Goal: Communication & Community: Answer question/provide support

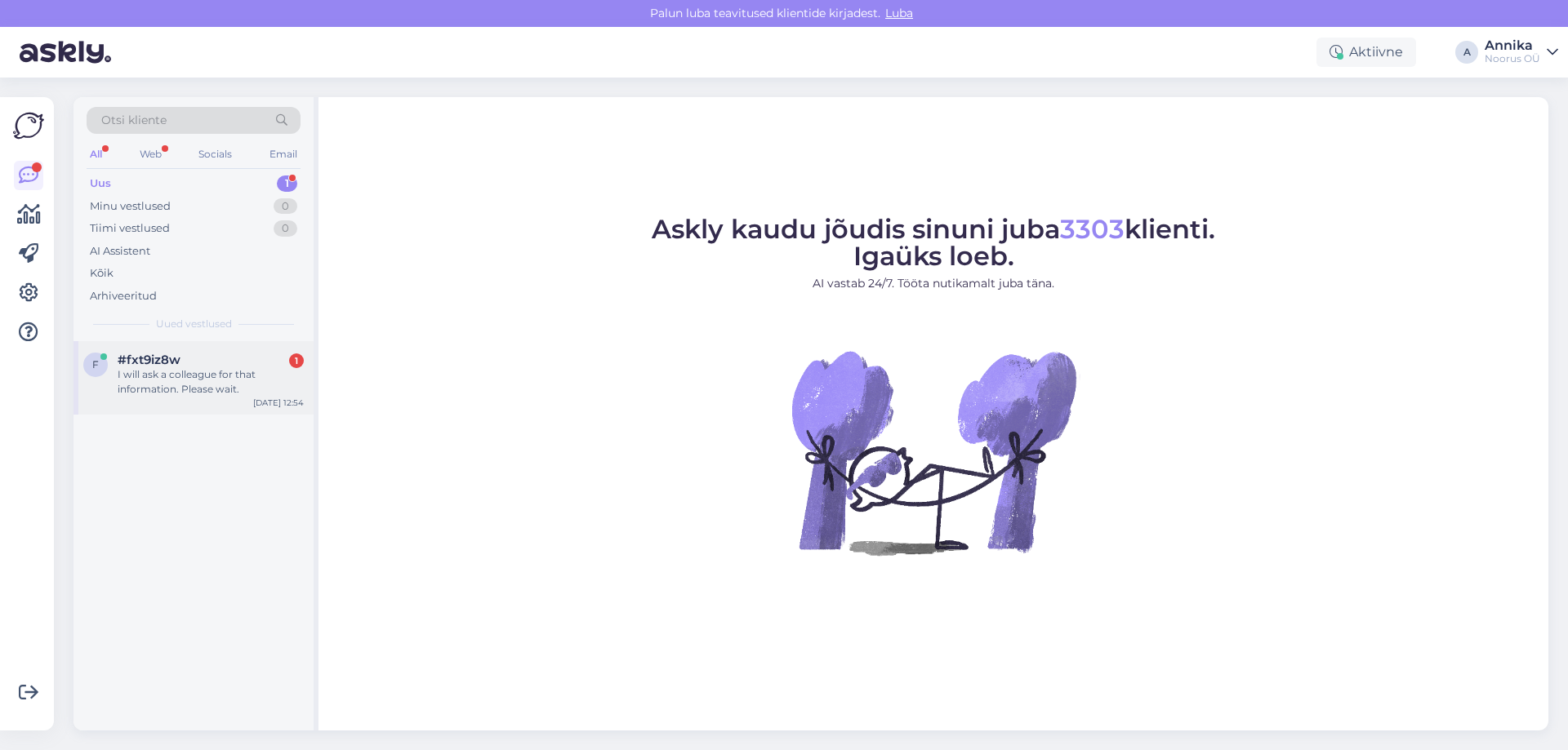
click at [284, 395] on div "I will ask a colleague for that information. Please wait." at bounding box center [210, 382] width 186 height 29
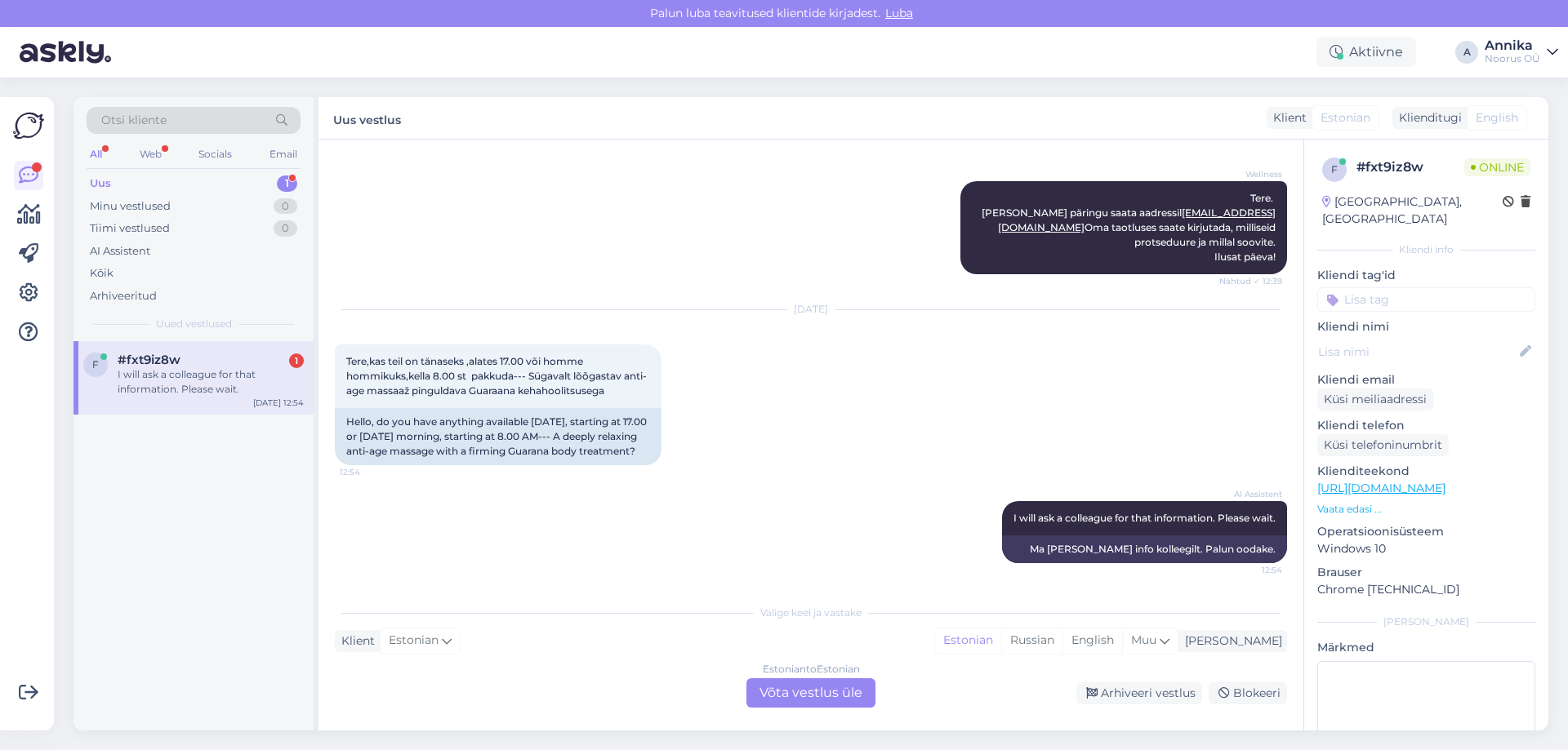
click at [820, 686] on div "Estonian to Estonian Võta vestlus üle" at bounding box center [811, 693] width 129 height 29
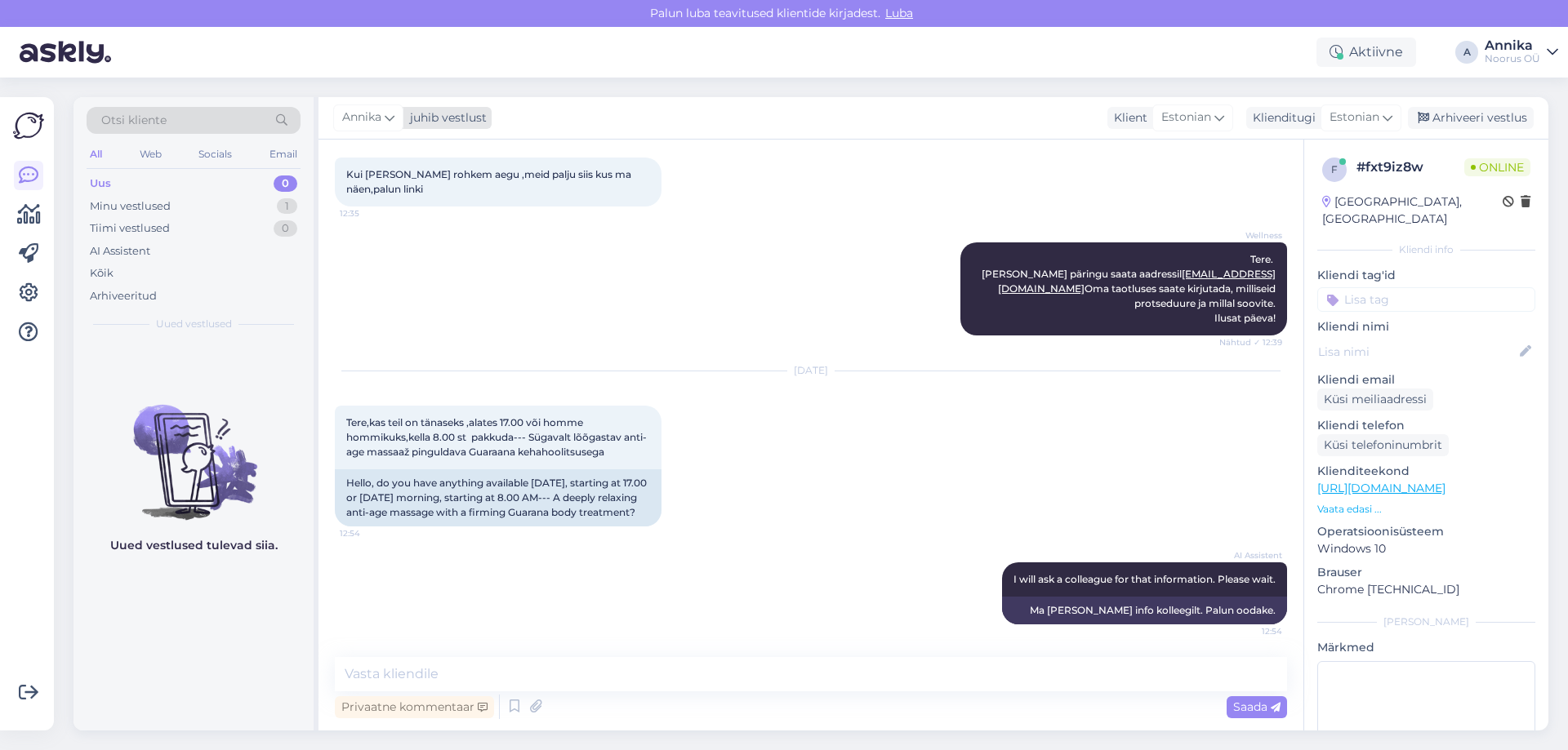
click at [335, 111] on div "Annika" at bounding box center [367, 117] width 70 height 26
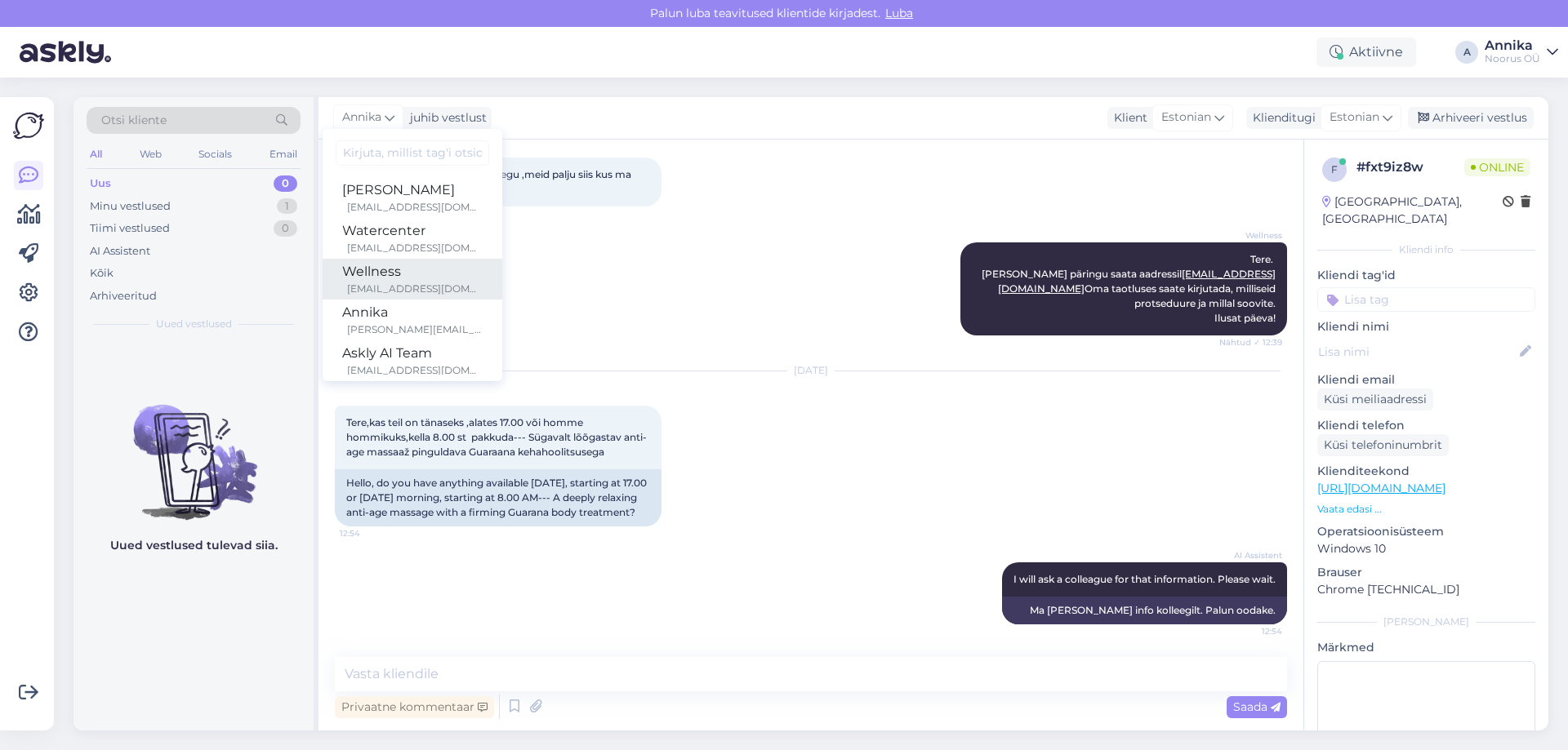
click at [387, 267] on div "Wellness" at bounding box center [412, 272] width 141 height 20
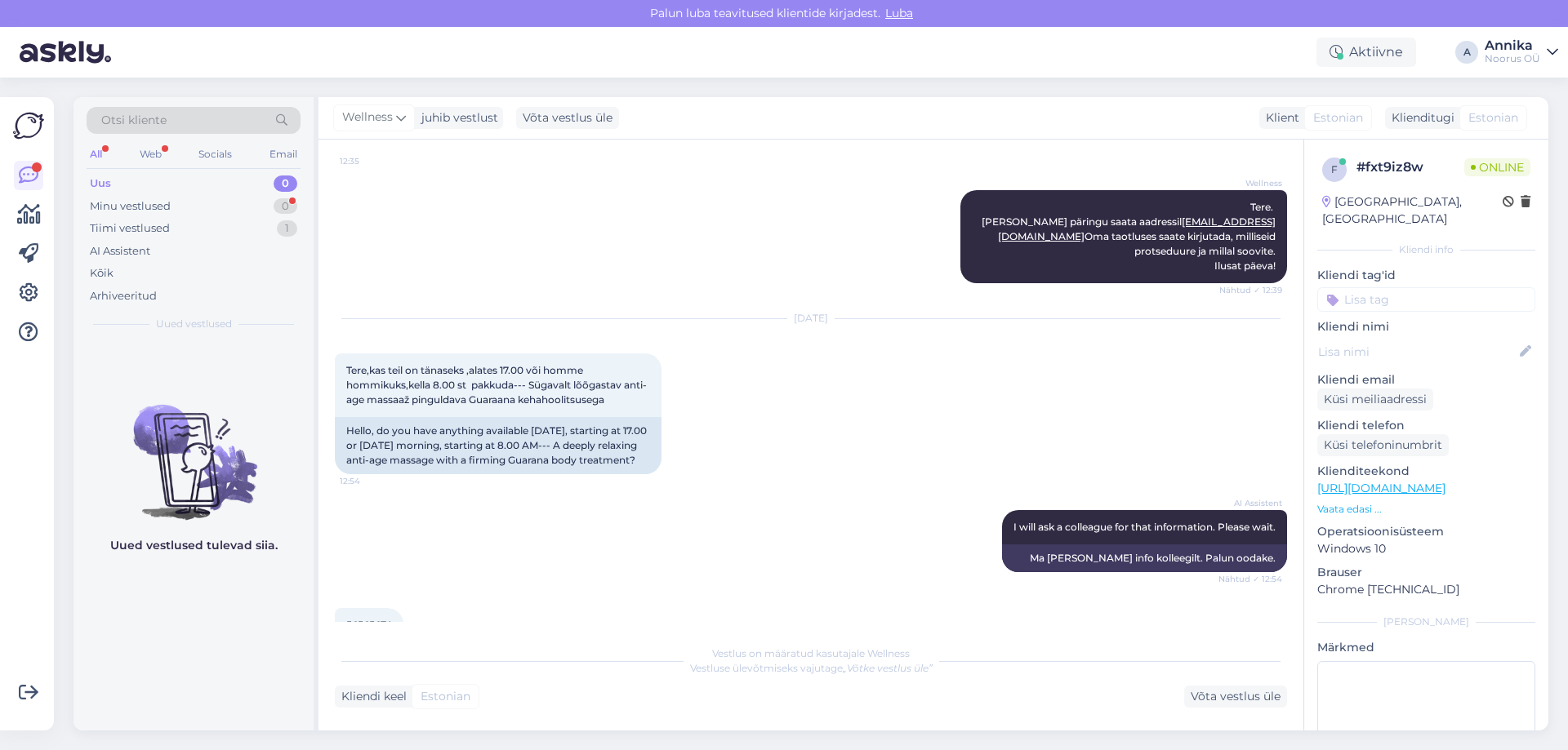
scroll to position [530, 0]
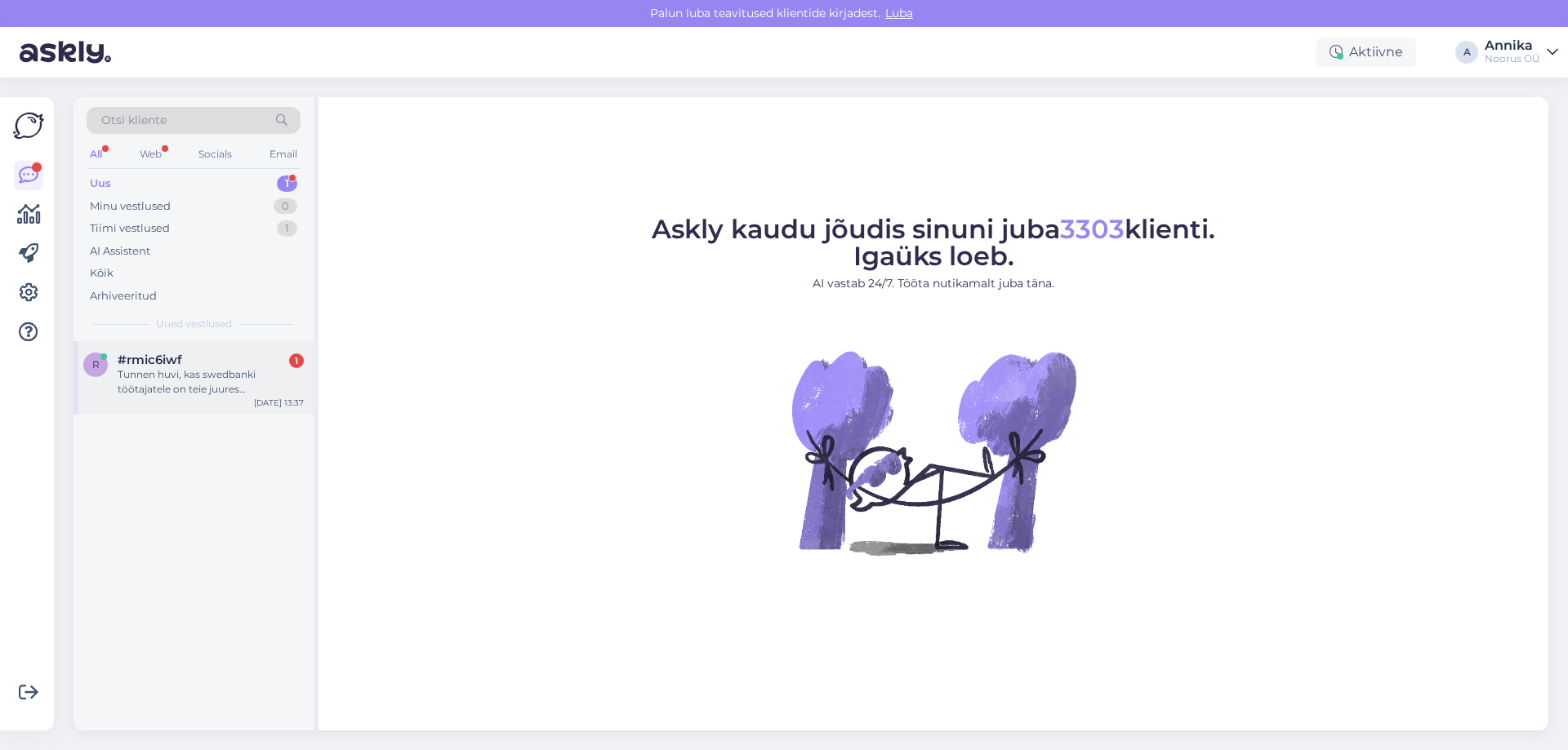
click at [262, 346] on div "r #rmic6iwf 1 Tunnen huvi, kas swedbanki töötajatele on teie juures sooduspakku…" at bounding box center [193, 377] width 240 height 73
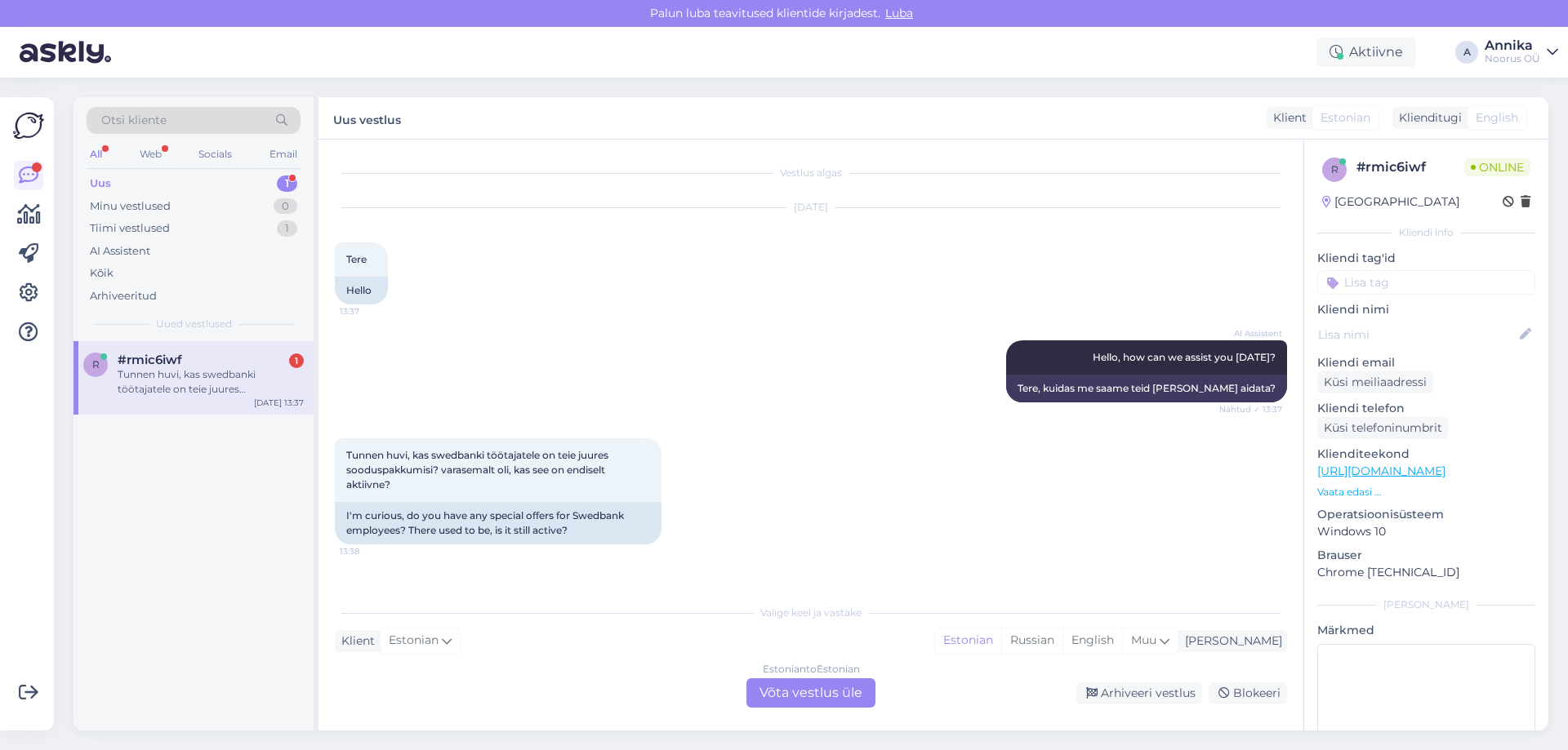
click at [815, 713] on div "Vestlus algas [DATE] Tere 13:37 Hello AI Assistent Hello, how can we assist you…" at bounding box center [811, 435] width 985 height 591
click at [800, 693] on div "Estonian to Estonian Võta vestlus üle" at bounding box center [811, 693] width 129 height 29
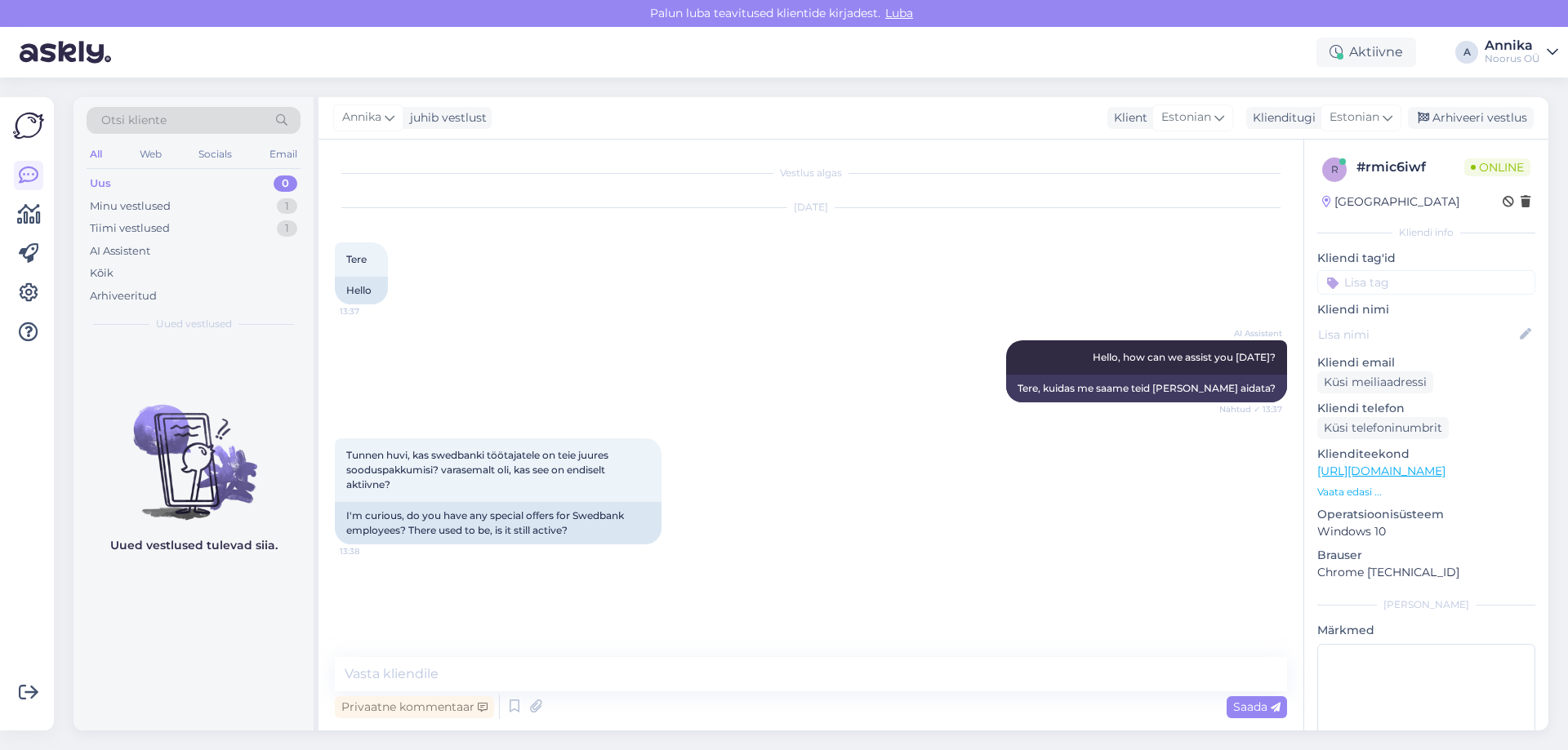
click at [661, 653] on div "Vestlus algas [DATE] Tere 13:37 Hello AI Assistent Hello, how can we assist you…" at bounding box center [811, 435] width 985 height 591
click at [658, 667] on textarea at bounding box center [811, 675] width 952 height 34
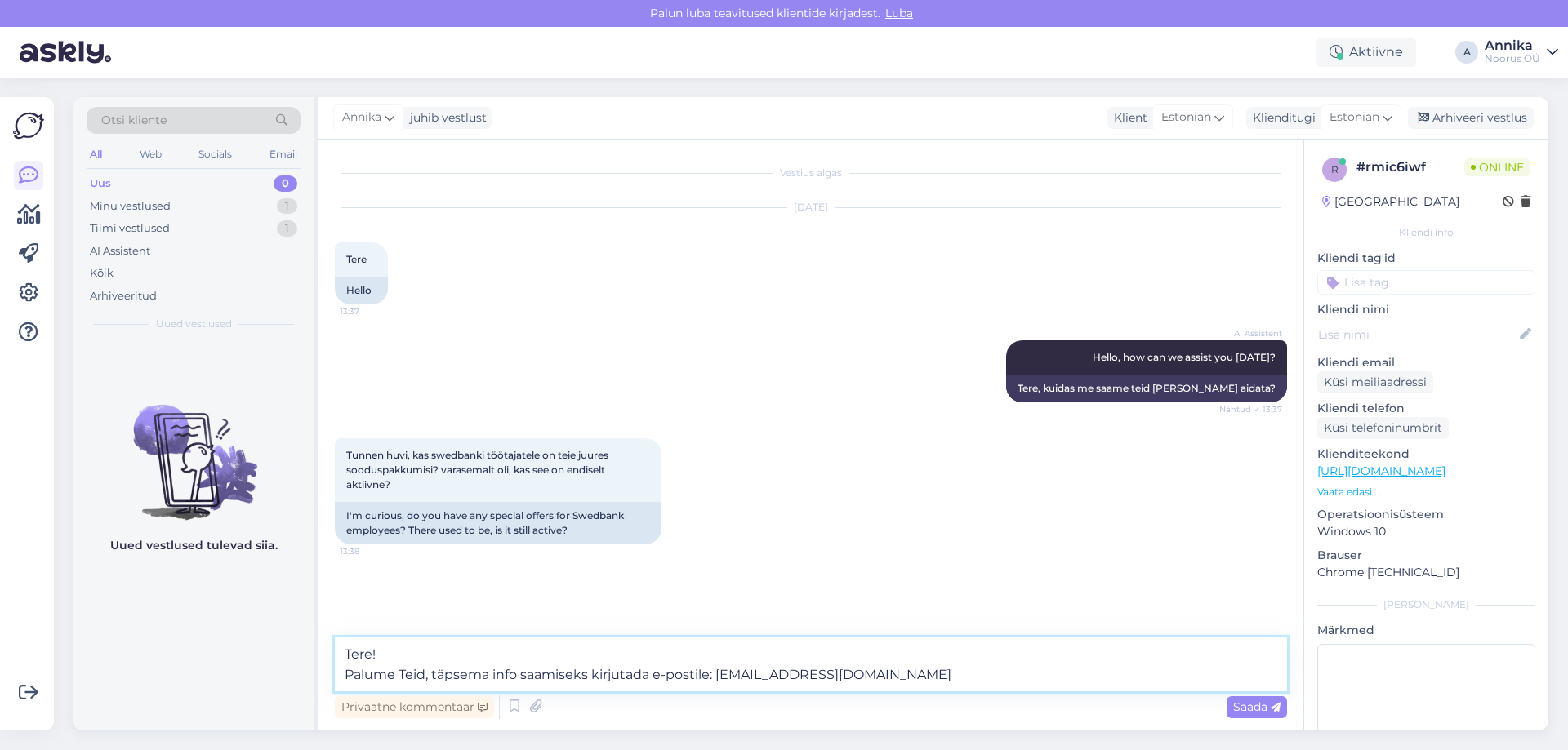
type textarea "Tere! Palume Teid, täpsema info saamiseks, kirjutada e-postile: [EMAIL_ADDRESS]…"
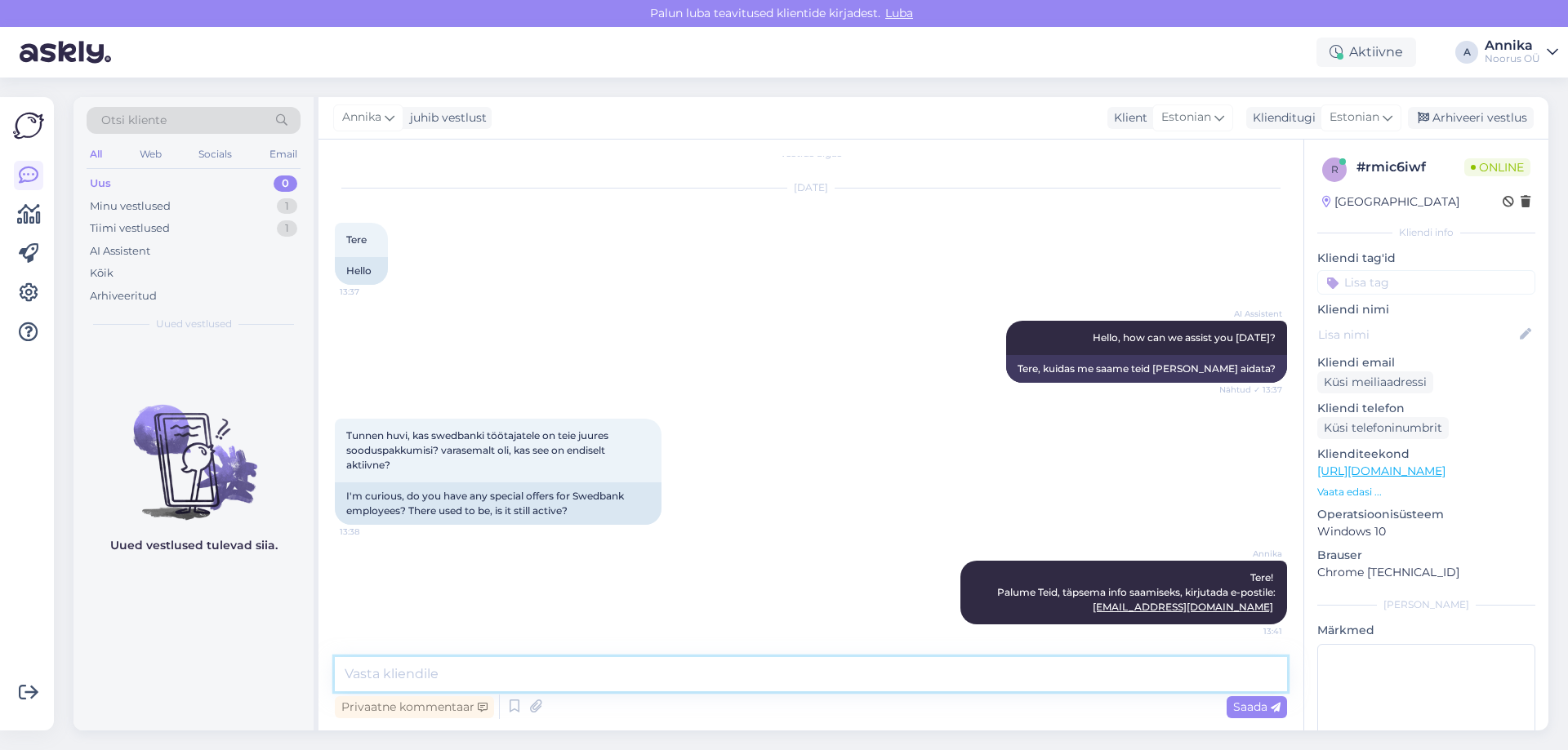
scroll to position [20, 0]
click at [804, 352] on div "AI Assistent Hello, how can we assist you [DATE]? Nähtud ✓ 13:37 Tere, kuidas m…" at bounding box center [811, 352] width 952 height 98
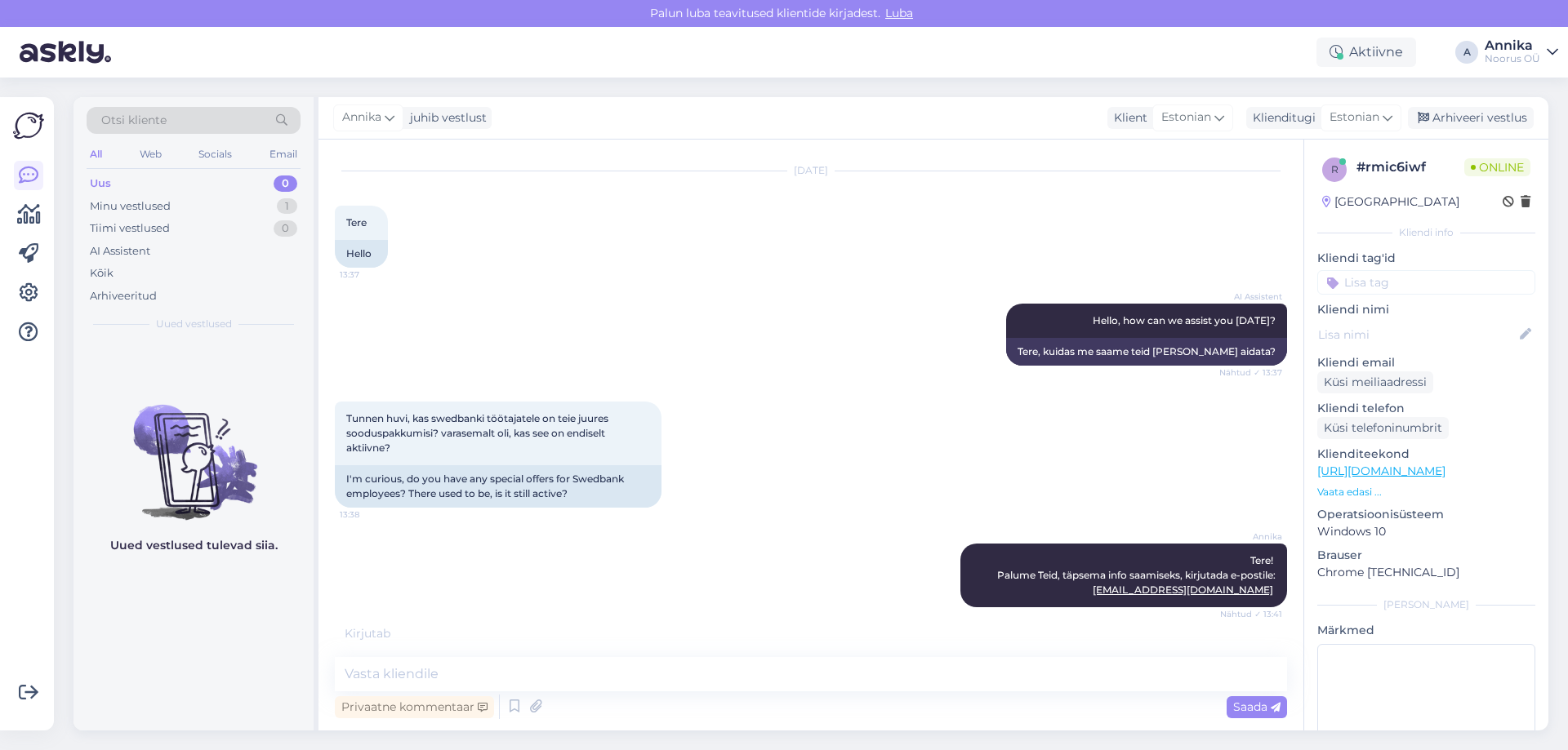
scroll to position [90, 0]
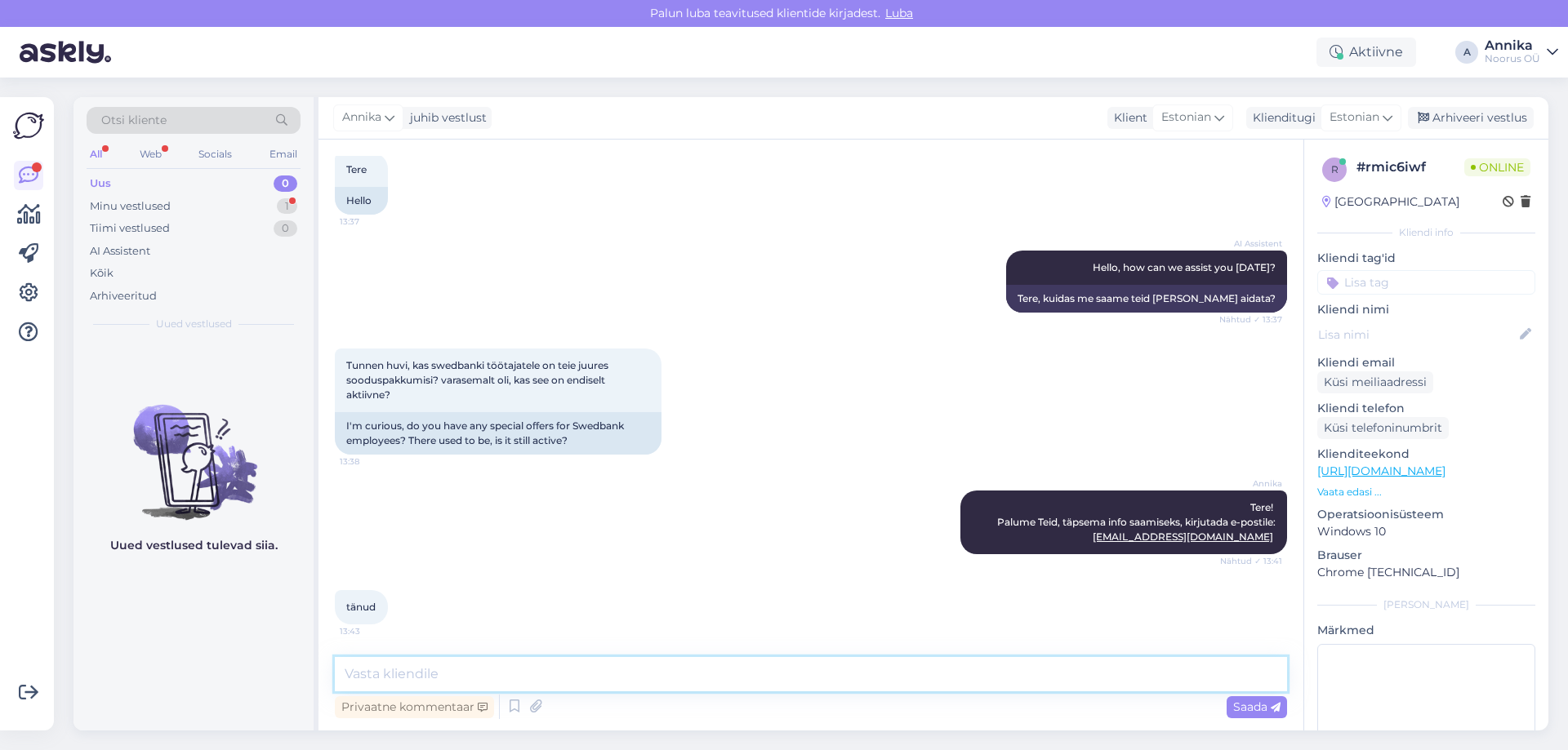
click at [634, 675] on textarea at bounding box center [811, 675] width 952 height 34
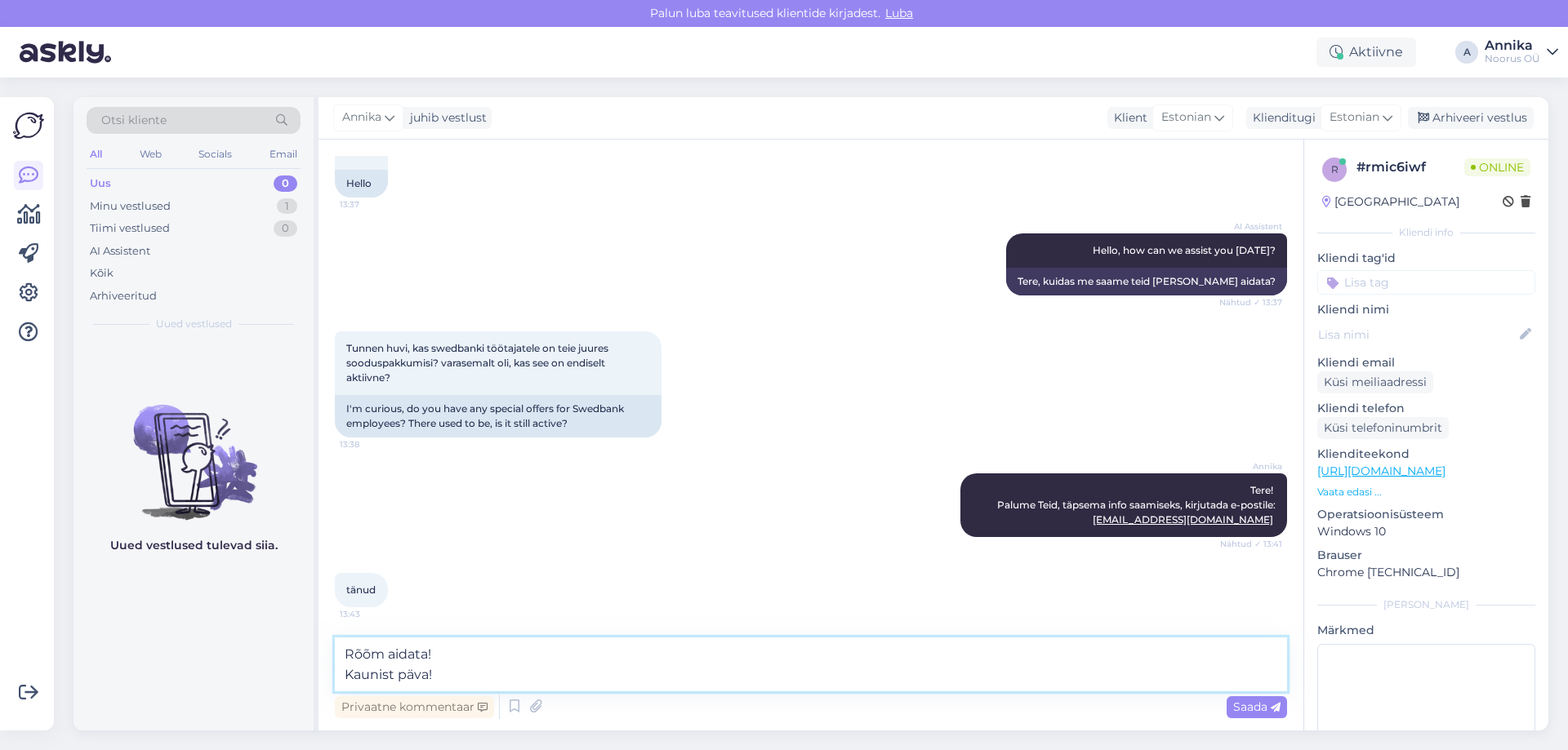
type textarea "Rõõm aidata! Kaunist päeva!"
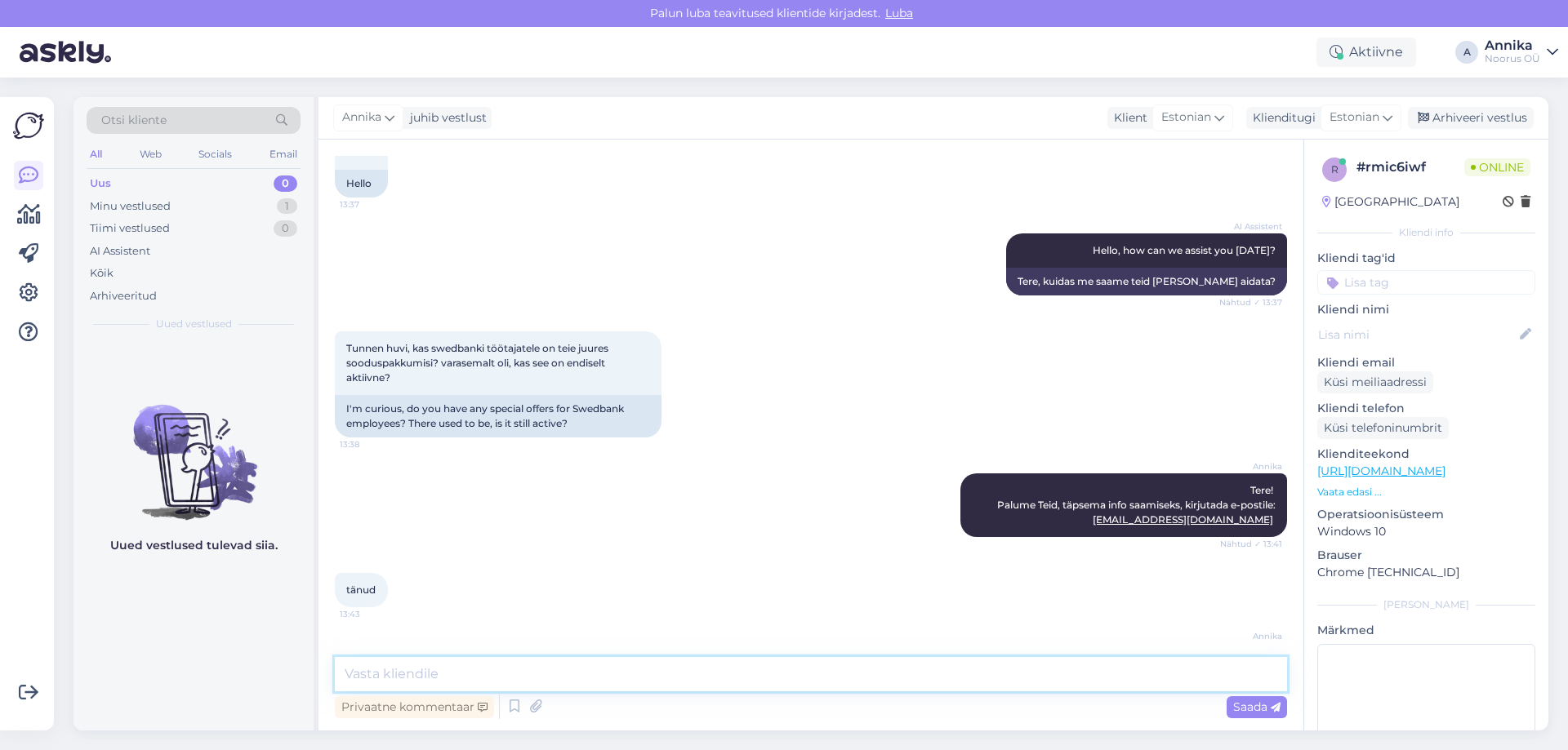
scroll to position [175, 0]
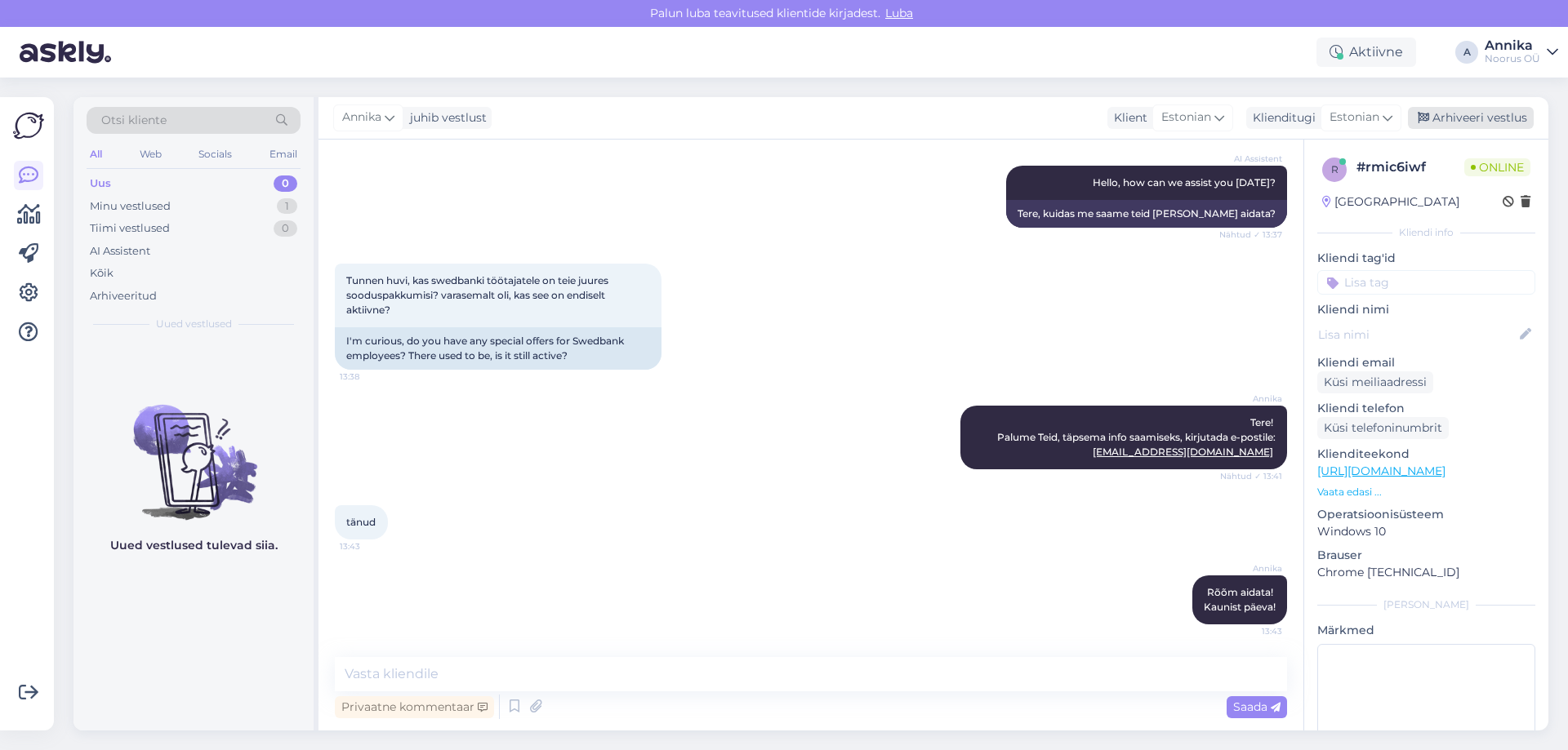
click at [1448, 111] on div "Arhiveeri vestlus" at bounding box center [1470, 118] width 126 height 22
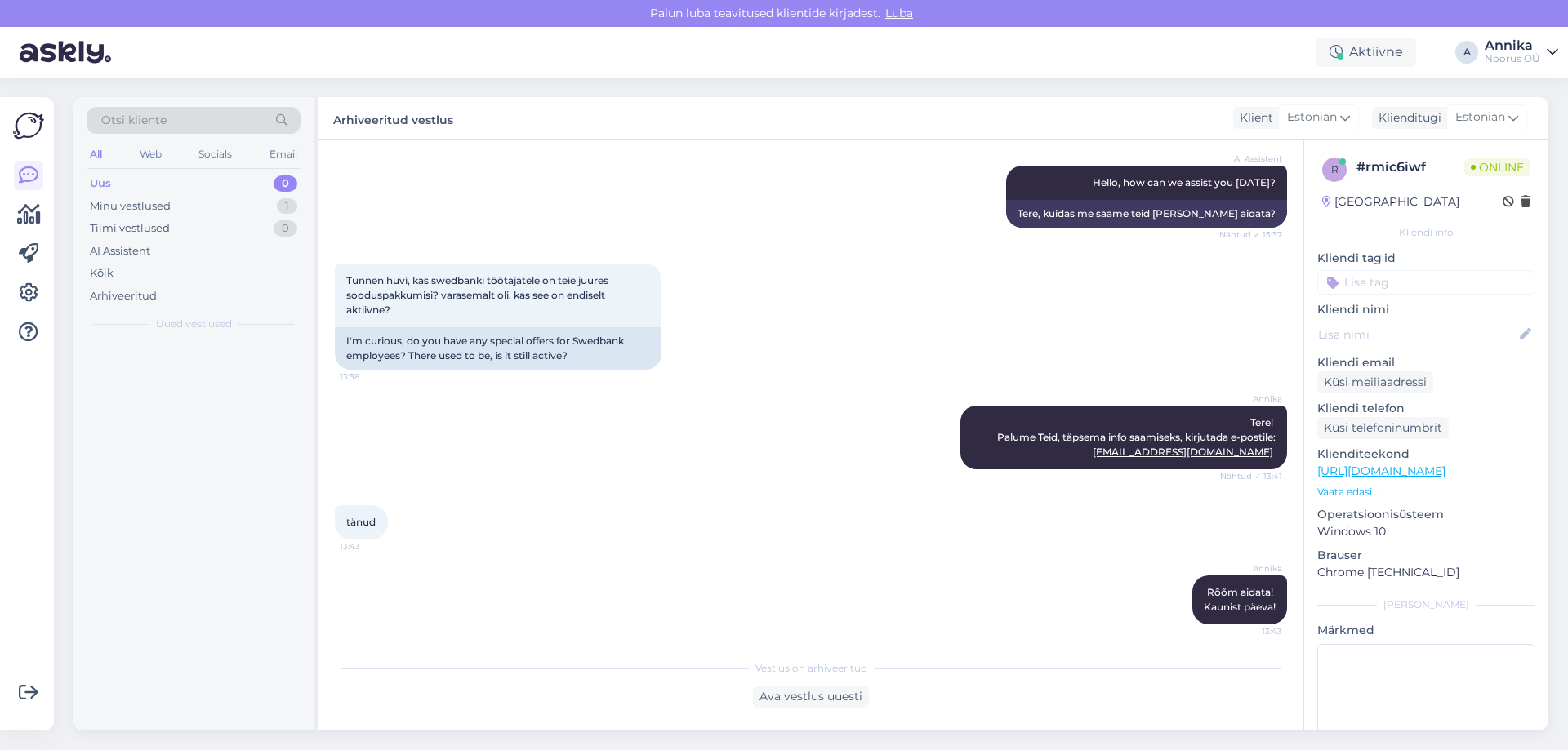
scroll to position [180, 0]
